Goal: Book appointment/travel/reservation

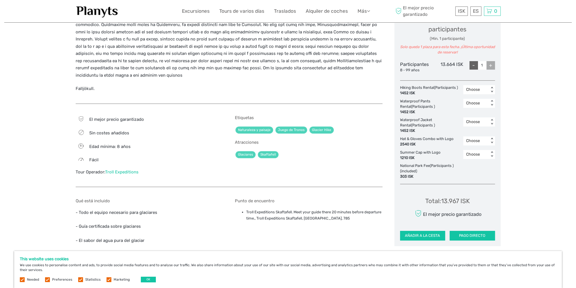
scroll to position [255, 0]
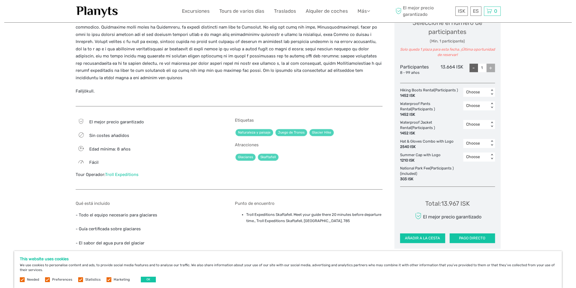
click at [134, 172] on link "Troll Expeditions" at bounding box center [121, 174] width 33 height 5
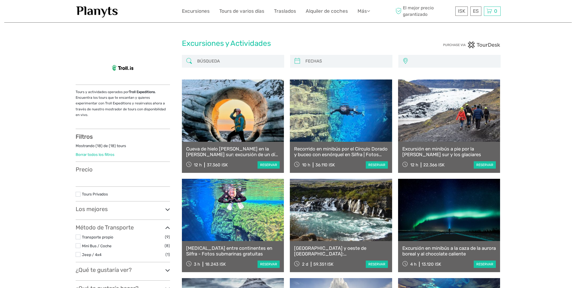
select select
